Goal: Task Accomplishment & Management: Complete application form

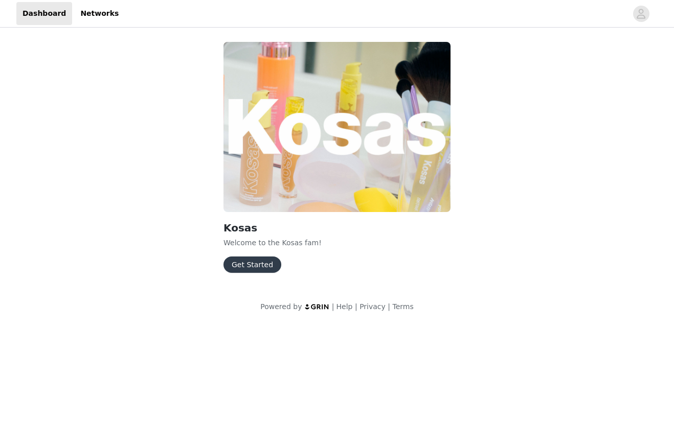
click at [261, 261] on button "Get Started" at bounding box center [252, 265] width 58 height 16
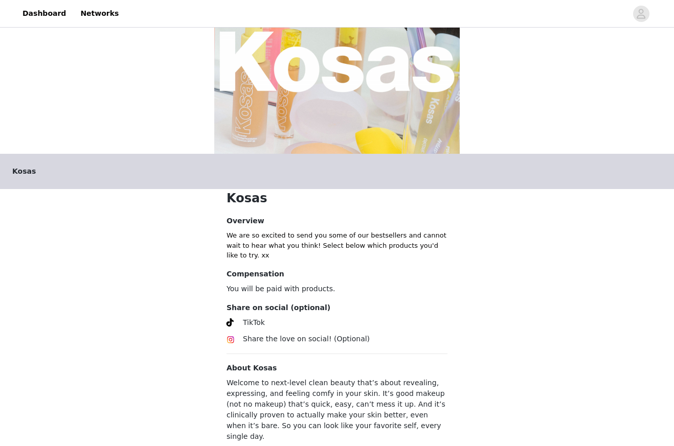
scroll to position [123, 0]
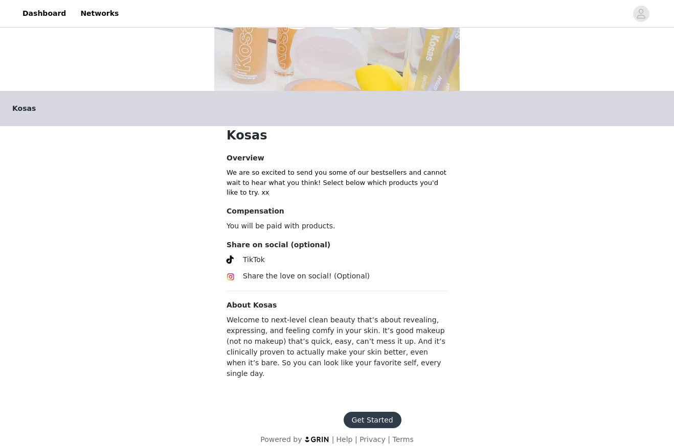
click at [356, 412] on button "Get Started" at bounding box center [372, 420] width 58 height 16
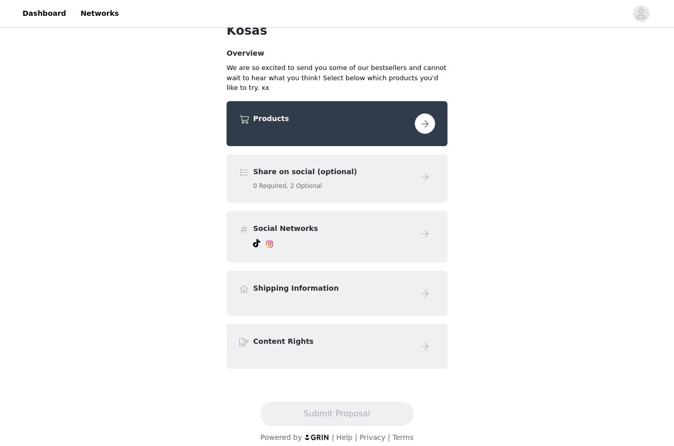
scroll to position [64, 0]
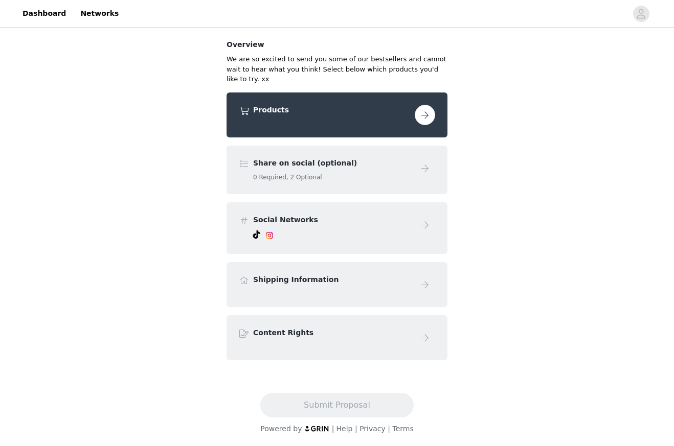
click at [423, 113] on button "button" at bounding box center [424, 115] width 20 height 20
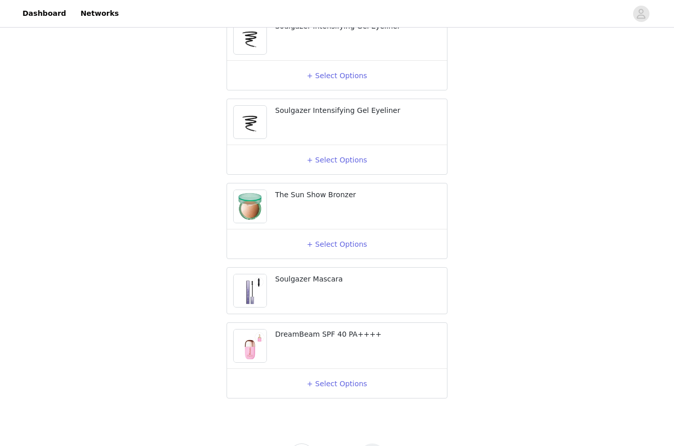
scroll to position [1893, 0]
